Goal: Task Accomplishment & Management: Manage account settings

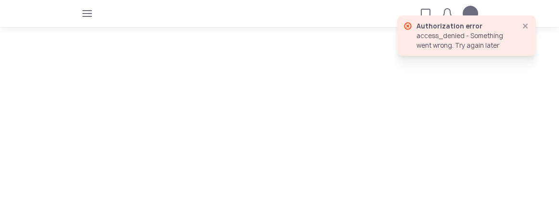
click at [523, 27] on icon "button" at bounding box center [526, 26] width 8 height 8
click at [527, 24] on icon "button" at bounding box center [526, 26] width 8 height 8
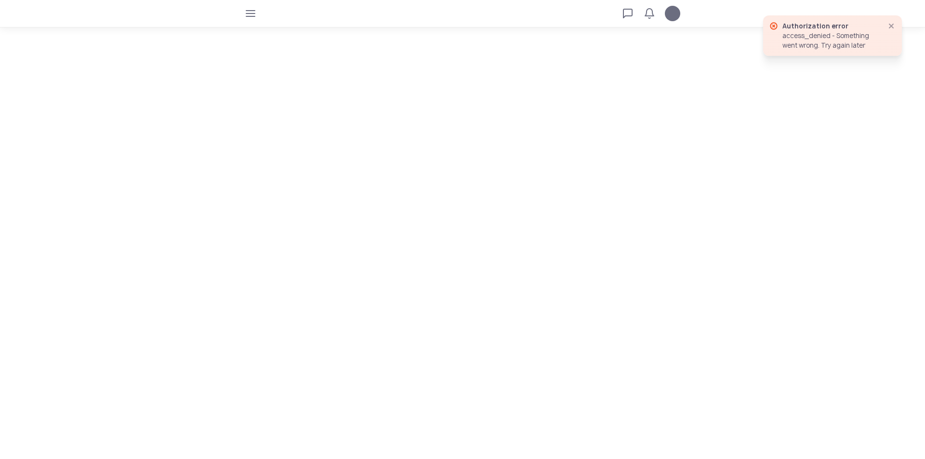
click at [559, 39] on div "access_denied - Something went wrong. Try again later" at bounding box center [829, 40] width 95 height 19
